Goal: Task Accomplishment & Management: Manage account settings

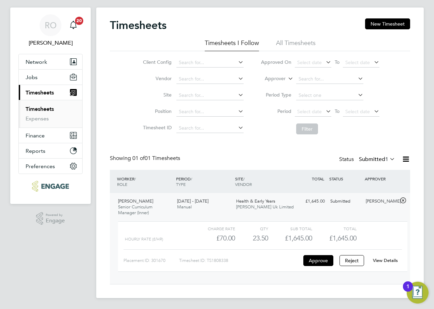
scroll to position [12, 67]
click at [389, 260] on link "View Details" at bounding box center [385, 261] width 25 height 6
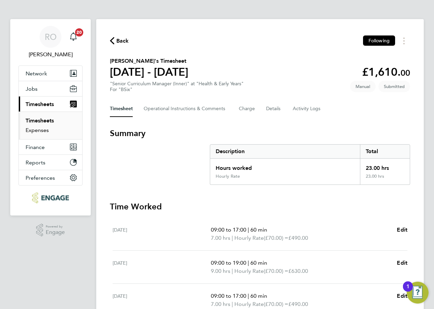
drag, startPoint x: 40, startPoint y: 121, endPoint x: 46, endPoint y: 128, distance: 9.2
click at [40, 121] on link "Timesheets" at bounding box center [40, 120] width 28 height 6
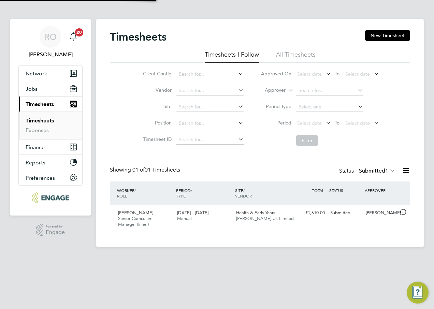
scroll to position [17, 59]
click at [337, 229] on div "[PERSON_NAME] Senior Curriculum Manager (Inner) [DATE] - [DATE] [DATE] - [DATE]…" at bounding box center [260, 219] width 300 height 28
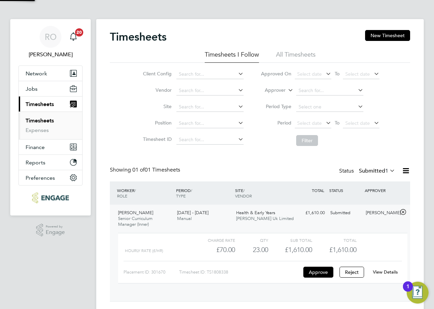
scroll to position [12, 67]
click at [378, 271] on link "View Details" at bounding box center [385, 272] width 25 height 6
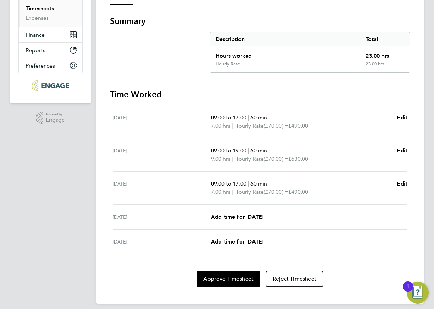
scroll to position [118, 0]
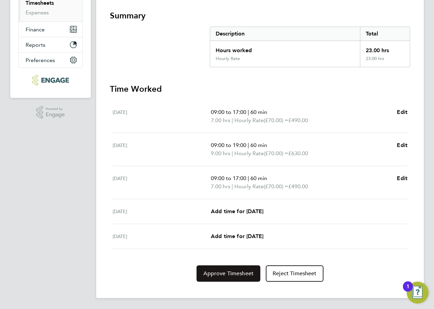
click at [238, 270] on span "Approve Timesheet" at bounding box center [228, 273] width 50 height 7
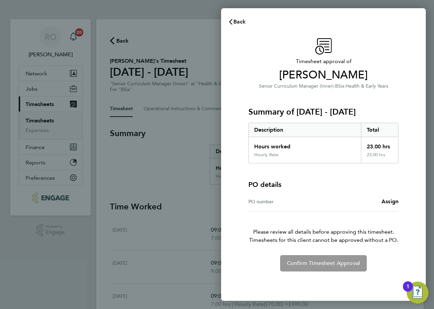
click at [235, 20] on span "Back" at bounding box center [239, 21] width 13 height 6
